Goal: Share content: Share content

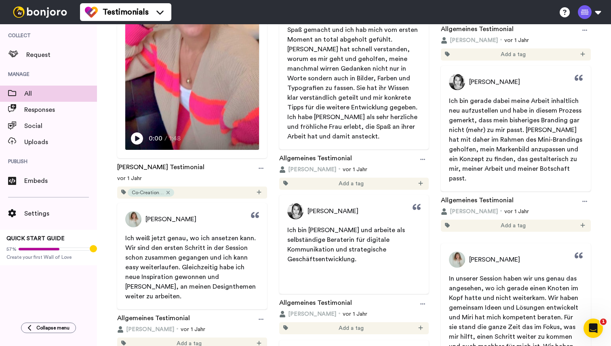
scroll to position [1229, 0]
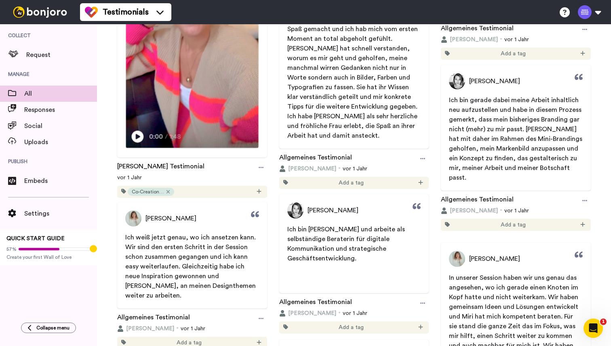
click at [190, 96] on img at bounding box center [192, 30] width 132 height 235
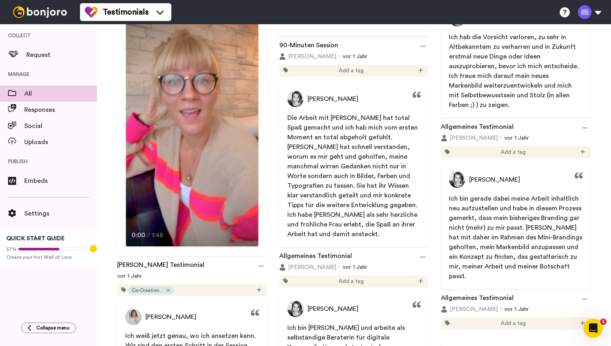
scroll to position [1088, 0]
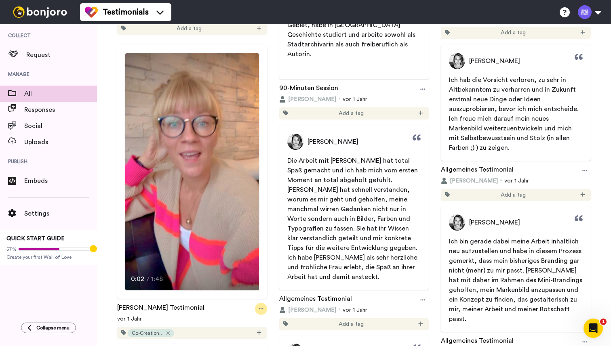
click at [260, 303] on div at bounding box center [261, 309] width 12 height 12
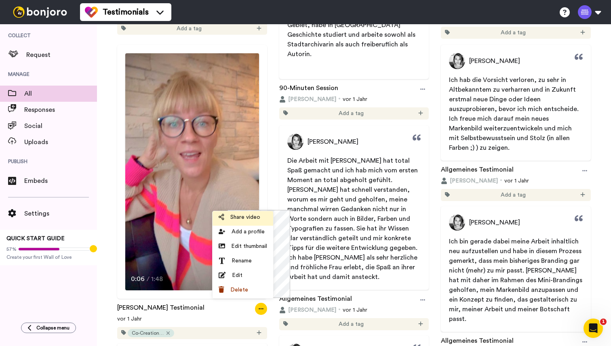
click at [254, 219] on span "Share video" at bounding box center [245, 217] width 30 height 8
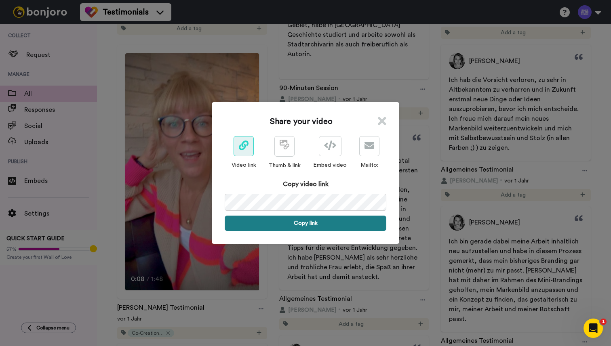
click at [301, 220] on button "Copy link" at bounding box center [306, 223] width 162 height 15
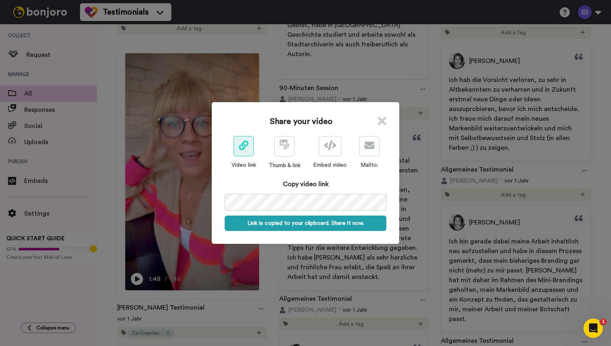
click at [385, 65] on div "Share your video Video link Thumb & link Embed video Mailto: Copy video link Li…" at bounding box center [305, 173] width 611 height 346
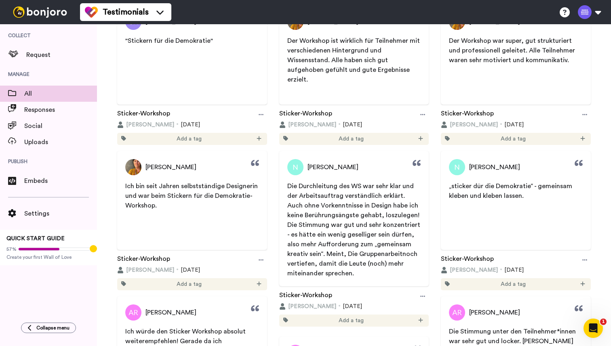
scroll to position [108, 0]
drag, startPoint x: 285, startPoint y: 185, endPoint x: 403, endPoint y: 277, distance: 149.1
click at [403, 277] on div "Die Durchleitung des WS war sehr klar und der Arbeitsauftrag verständlich erklä…" at bounding box center [354, 230] width 134 height 97
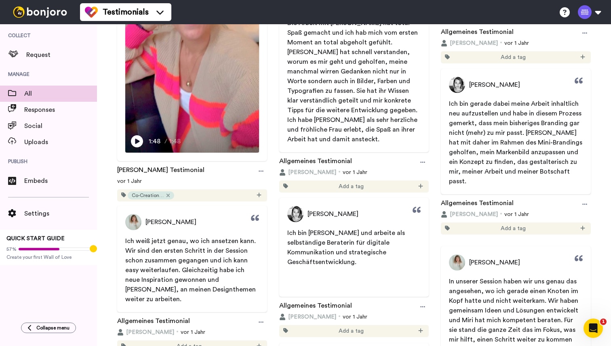
scroll to position [1225, 0]
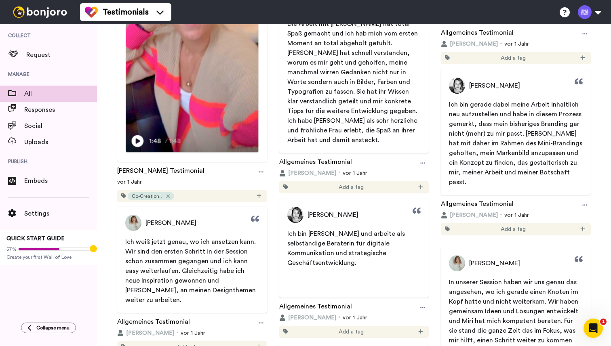
click at [213, 118] on video at bounding box center [192, 35] width 132 height 235
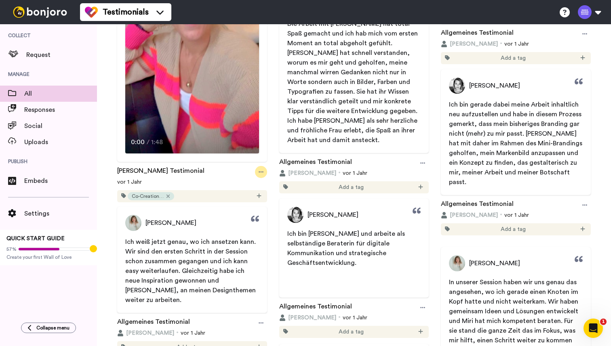
click at [255, 166] on div at bounding box center [261, 172] width 12 height 12
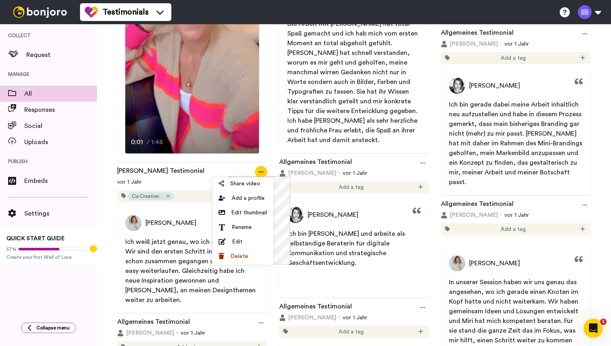
click at [347, 123] on span "Ich habe [PERSON_NAME] als sehr herzliche und fröhliche Frau erlebt, die Spaß a…" at bounding box center [353, 131] width 132 height 26
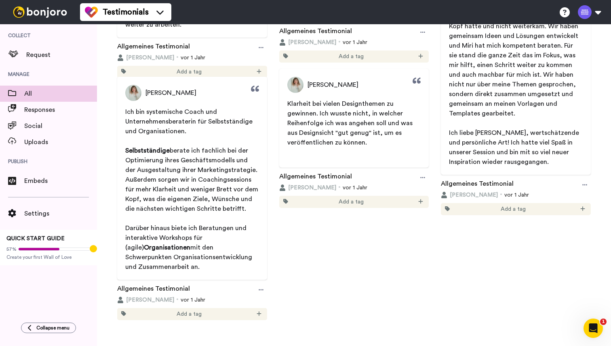
scroll to position [1502, 0]
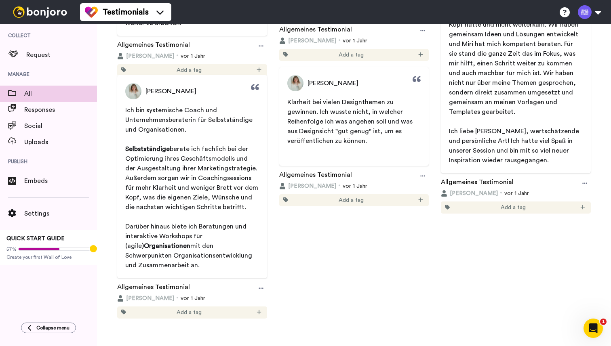
drag, startPoint x: 284, startPoint y: 101, endPoint x: 380, endPoint y: 146, distance: 106.5
click at [380, 146] on div "Klarheit bei vielen Designthemen zu gewinnen. Ich wusste nicht, in welcher Reih…" at bounding box center [354, 127] width 150 height 61
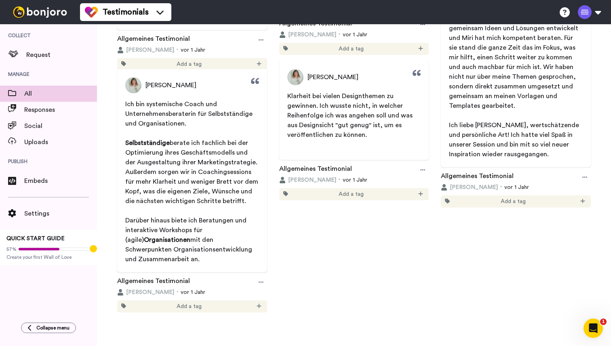
scroll to position [1510, 0]
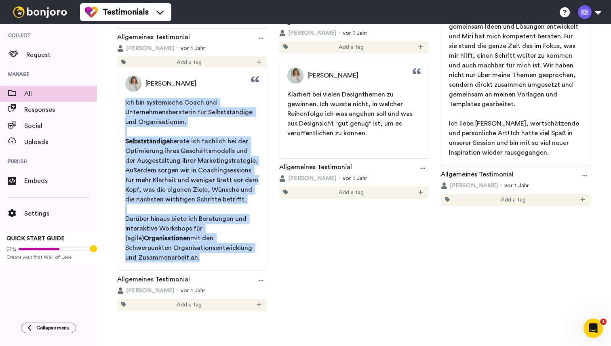
drag, startPoint x: 127, startPoint y: 105, endPoint x: 225, endPoint y: 255, distance: 179.0
click at [225, 255] on div "Ich bin systemische Coach und Unternehmensberaterin für Selbstständige und Orga…" at bounding box center [192, 180] width 134 height 165
copy div "Ich bin systemische Coach und Unternehmensberaterin für Selbstständige und Orga…"
drag, startPoint x: 286, startPoint y: 95, endPoint x: 377, endPoint y: 137, distance: 100.5
click at [377, 137] on p "Klarheit bei vielen Designthemen zu gewinnen. Ich wusste nicht, in welcher Reih…" at bounding box center [354, 114] width 134 height 48
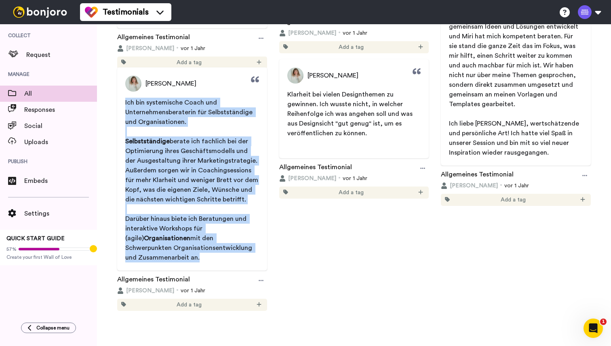
copy span "Klarheit bei vielen Designthemen zu gewinnen. Ich wusste nicht, in welcher Reih…"
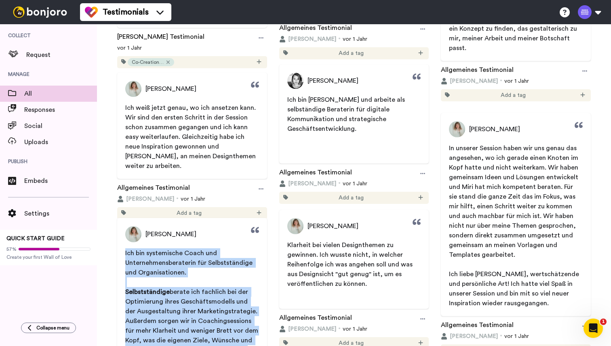
scroll to position [1342, 0]
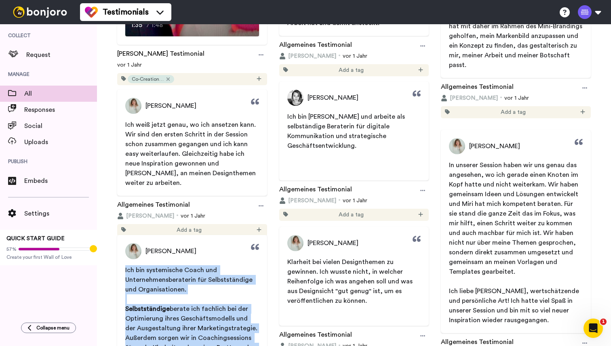
drag, startPoint x: 444, startPoint y: 165, endPoint x: 555, endPoint y: 322, distance: 191.8
click at [555, 322] on span "In unserer Session haben wir uns genau das angesehen, wo ich gerade einen Knote…" at bounding box center [516, 242] width 150 height 165
copy div "In unserer Session haben wir uns genau das angesehen, wo ich gerade einen Knote…"
